Goal: Navigation & Orientation: Find specific page/section

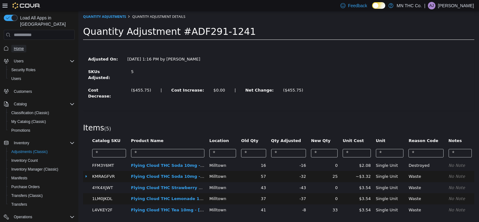
click at [22, 46] on span "Home" at bounding box center [19, 48] width 10 height 5
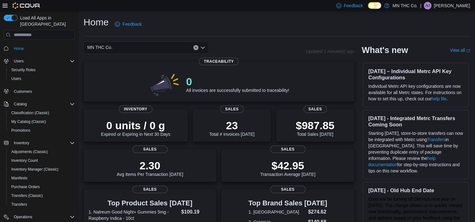
click at [205, 48] on icon "Open list of options" at bounding box center [202, 47] width 5 height 5
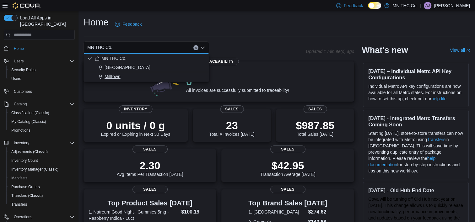
click at [110, 77] on span "Milltown" at bounding box center [112, 76] width 16 height 6
